Goal: Information Seeking & Learning: Learn about a topic

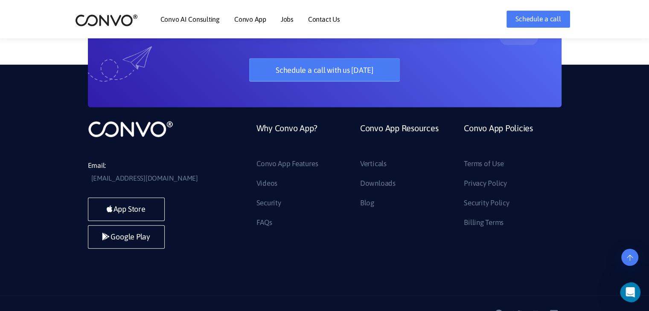
scroll to position [2406, 0]
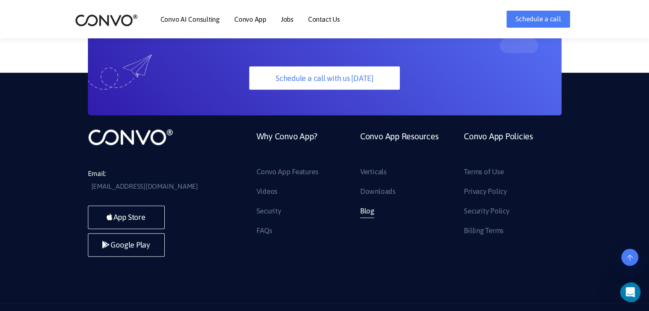
click at [371, 205] on link "Blog" at bounding box center [367, 212] width 14 height 14
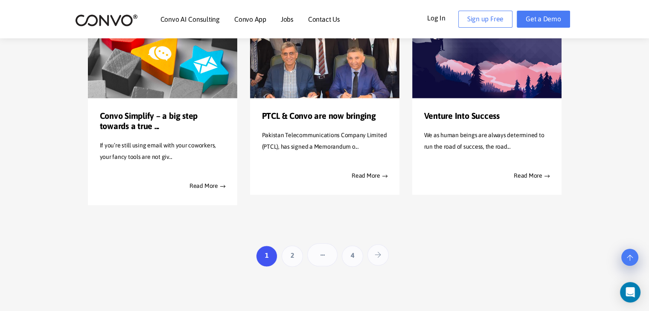
scroll to position [1322, 0]
